Goal: Transaction & Acquisition: Purchase product/service

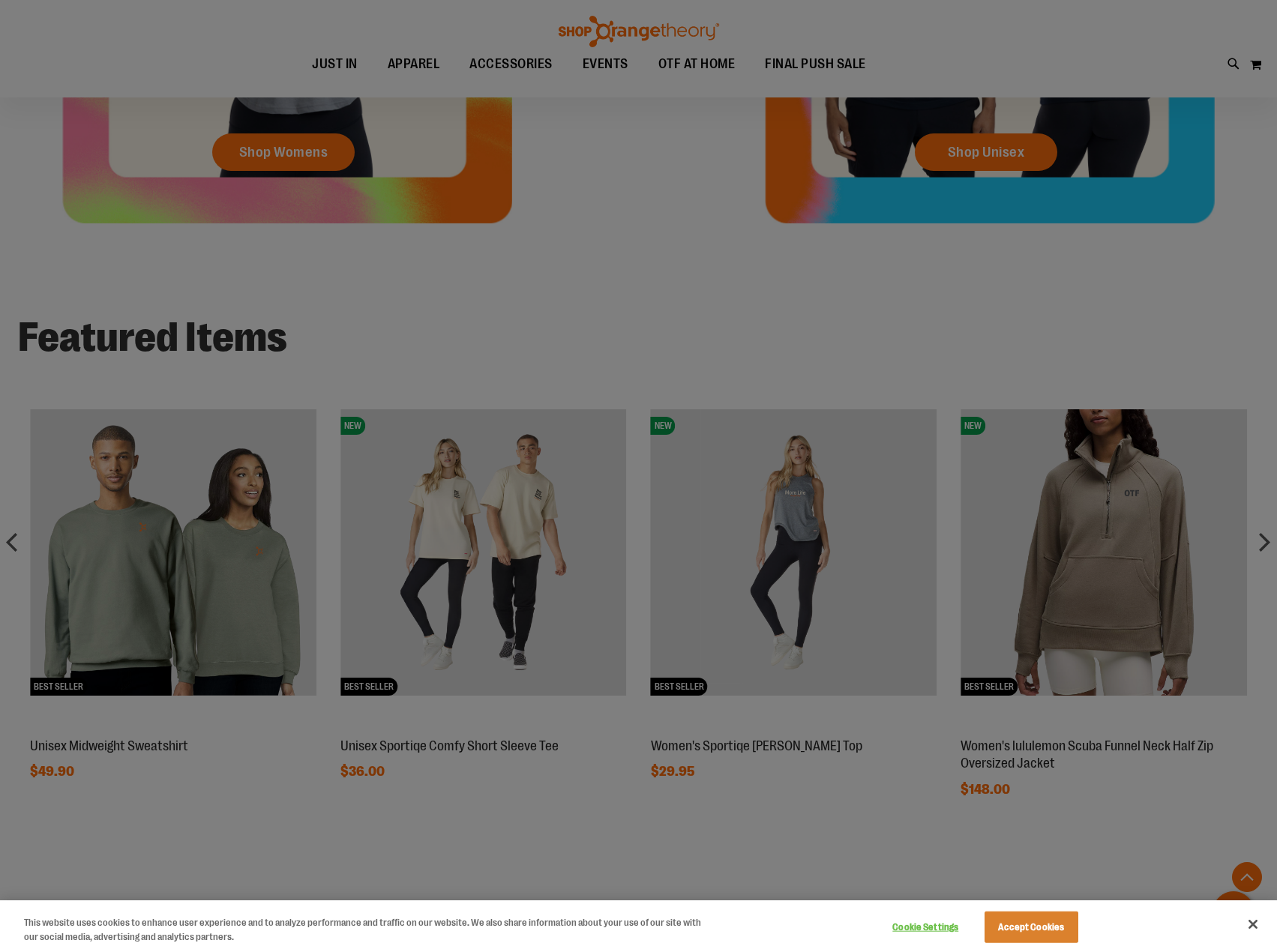
scroll to position [808, 0]
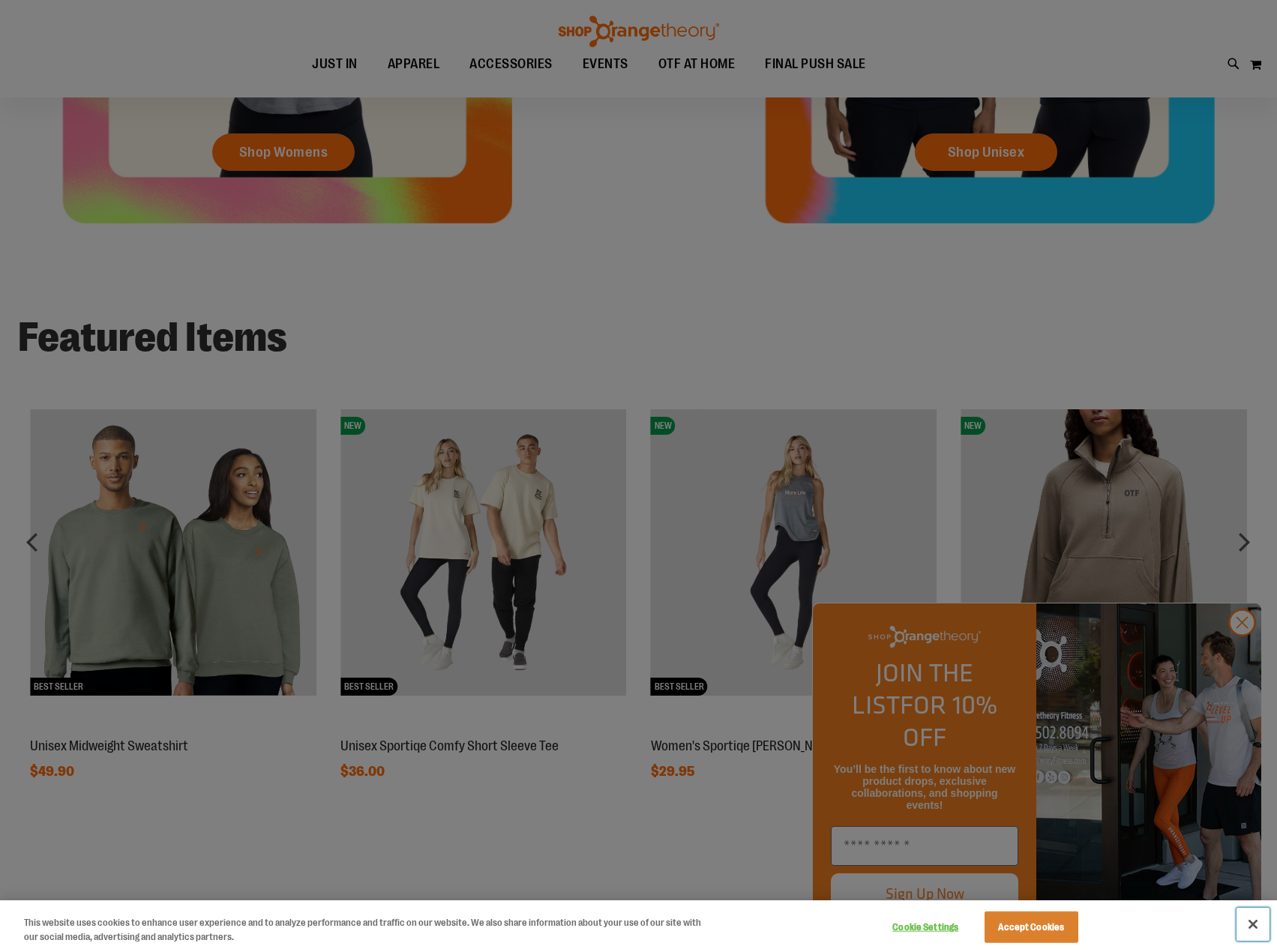
click at [1252, 929] on button "Close" at bounding box center [1253, 924] width 33 height 33
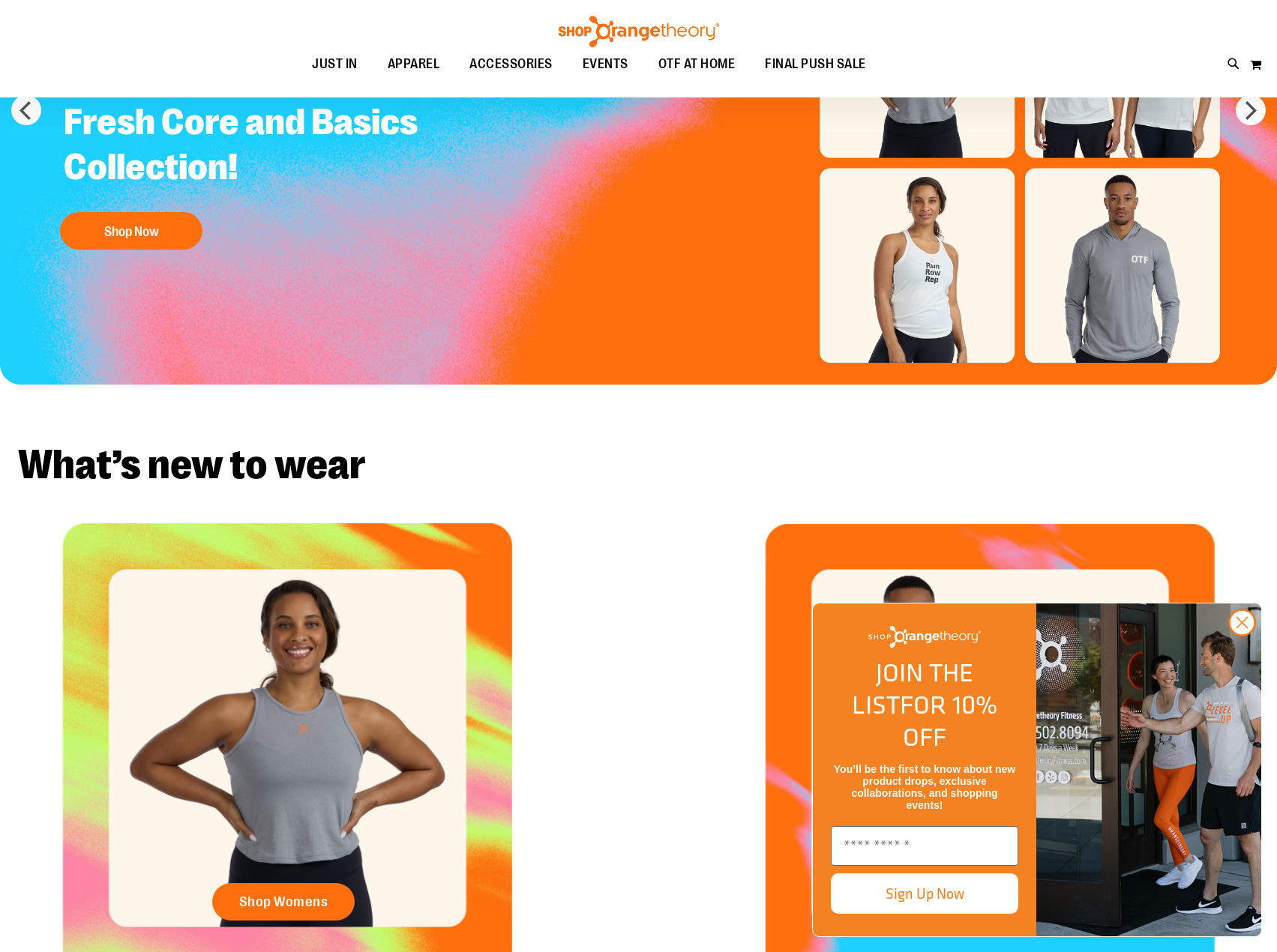
scroll to position [0, 0]
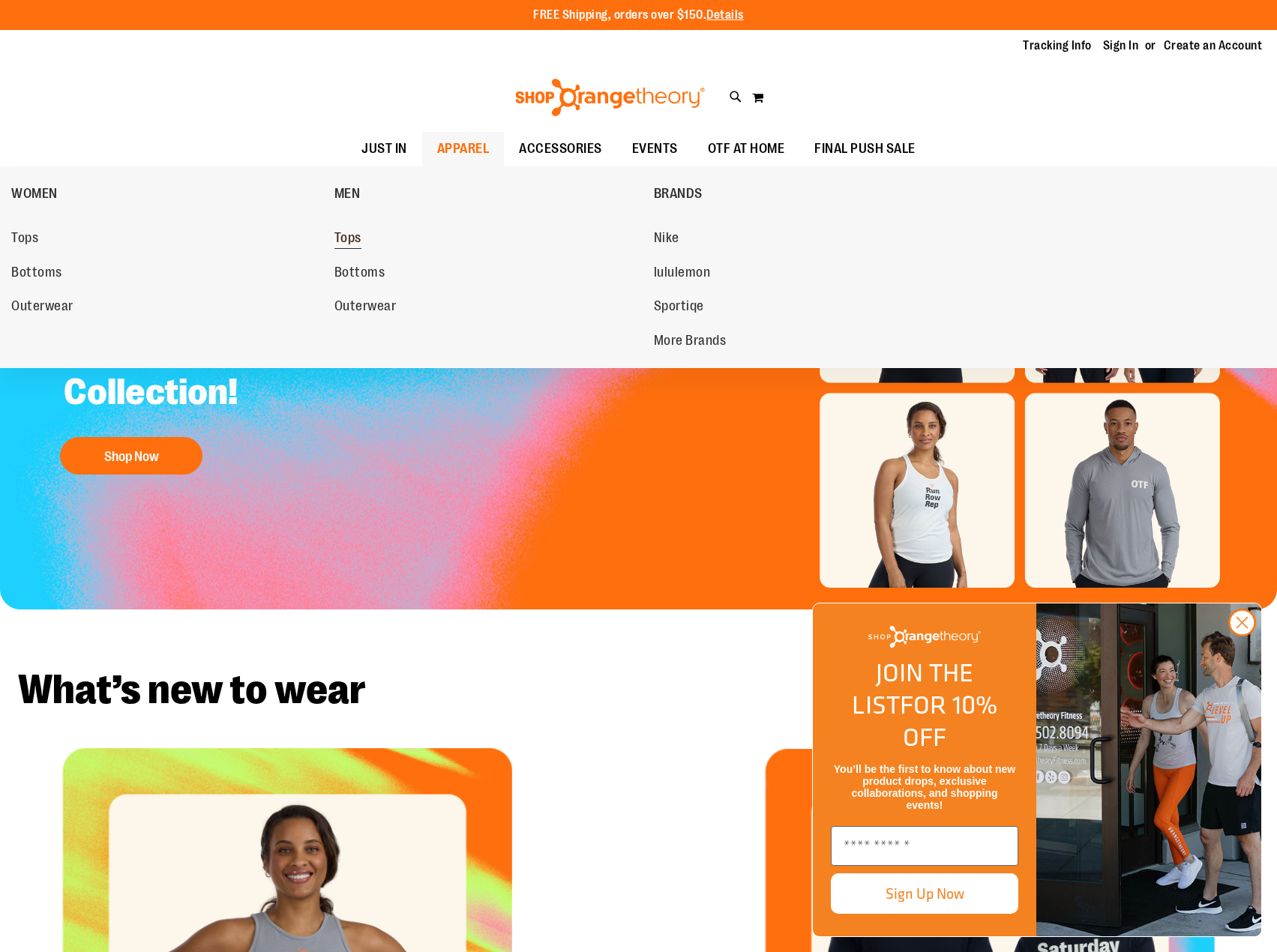
click at [355, 240] on span "Tops" at bounding box center [348, 240] width 27 height 19
